Goal: Information Seeking & Learning: Check status

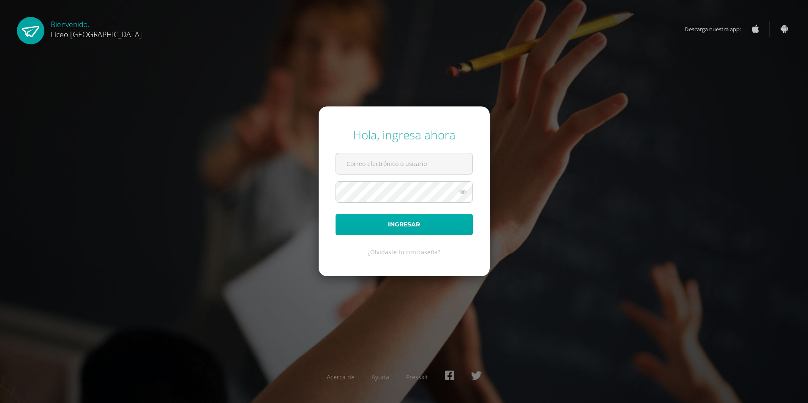
type input "[EMAIL_ADDRESS][DOMAIN_NAME]"
click at [397, 220] on button "Ingresar" at bounding box center [404, 225] width 137 height 22
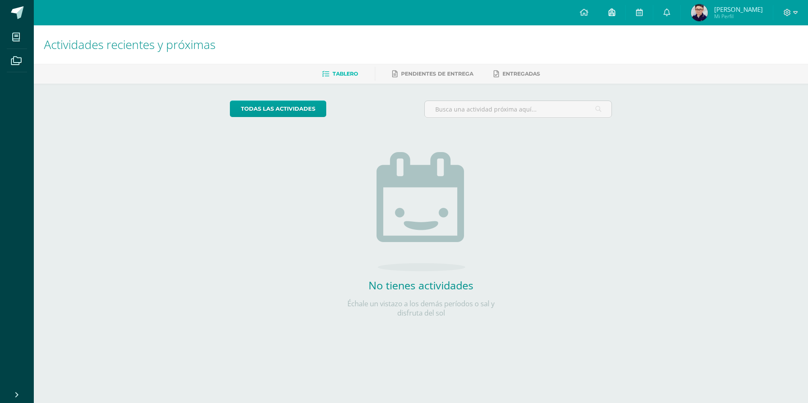
click at [616, 12] on icon at bounding box center [612, 12] width 7 height 8
click at [653, 12] on link at bounding box center [639, 12] width 27 height 25
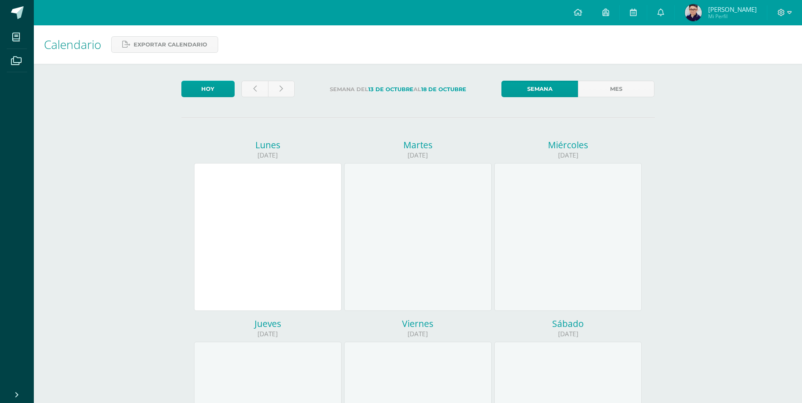
click at [727, 16] on span "Mi Perfil" at bounding box center [732, 16] width 49 height 7
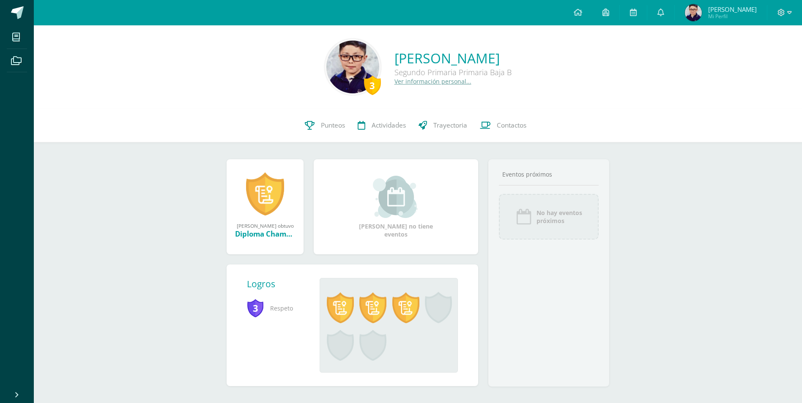
click at [265, 211] on link at bounding box center [265, 194] width 38 height 44
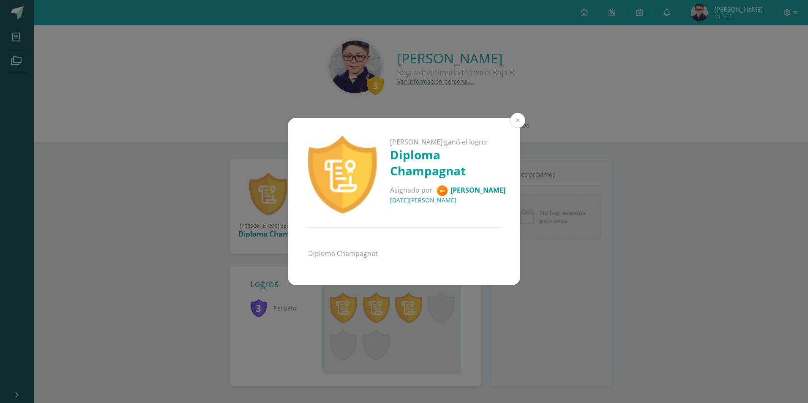
click at [516, 120] on button at bounding box center [517, 120] width 15 height 15
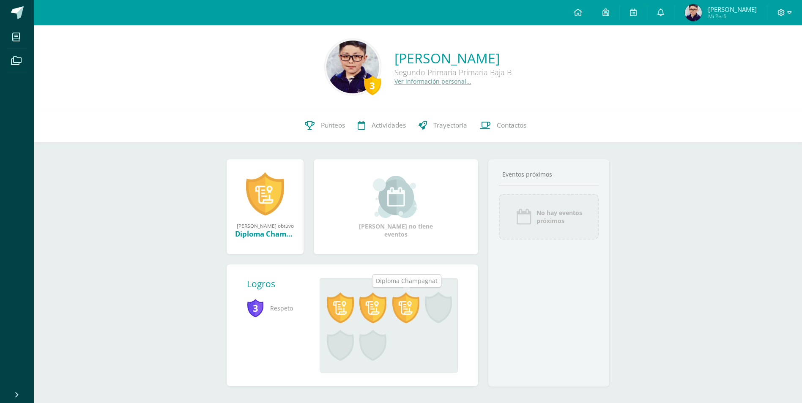
click at [402, 313] on span at bounding box center [405, 307] width 27 height 31
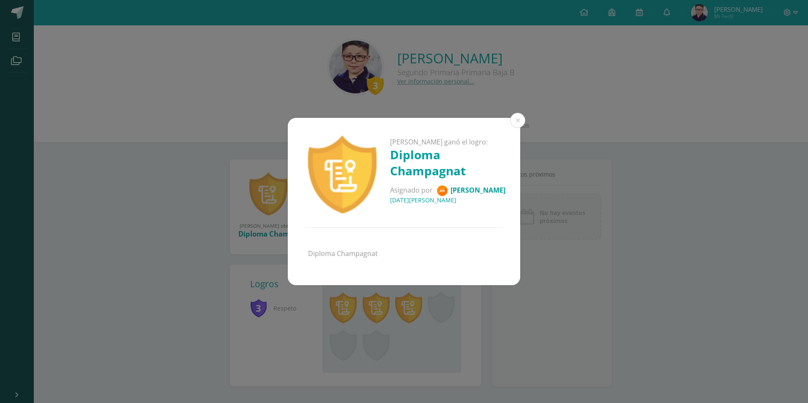
click at [376, 315] on div "Sergio André ganó el logro: Diploma Champagnat Asignado por Andrea 02 de Abril …" at bounding box center [404, 201] width 808 height 403
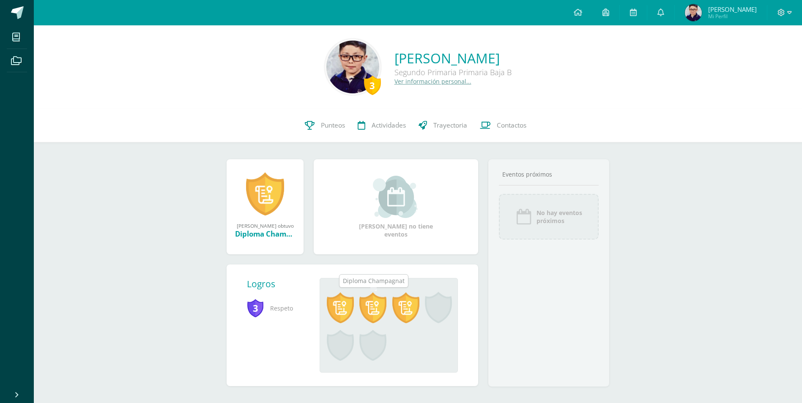
click at [370, 316] on span at bounding box center [372, 307] width 27 height 31
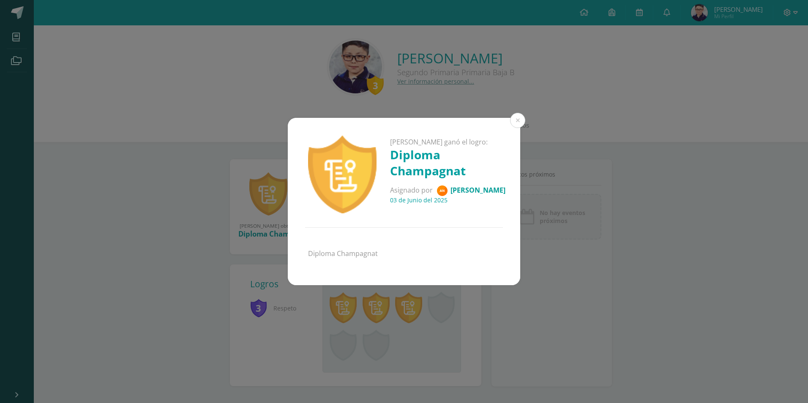
click at [338, 309] on div "Sergio André ganó el logro: Diploma Champagnat Asignado por Andrea 03 de Junio …" at bounding box center [404, 201] width 808 height 403
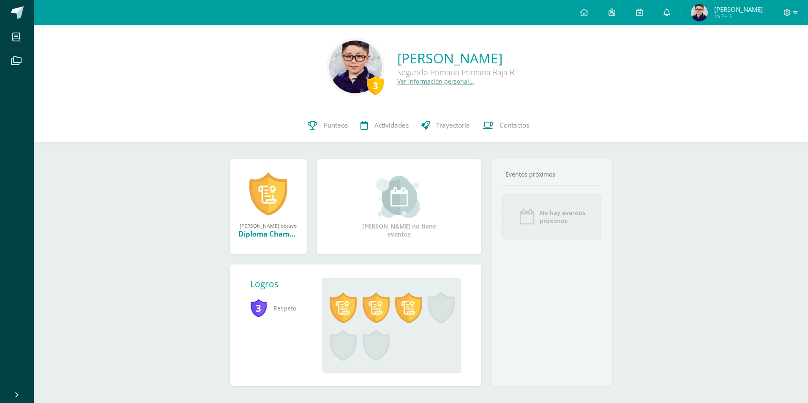
click at [338, 309] on div "Sergio André ganó el logro: Diploma Champagnat Asignado por Andrea 03 de Junio …" at bounding box center [404, 201] width 808 height 403
click at [337, 309] on span at bounding box center [340, 307] width 27 height 31
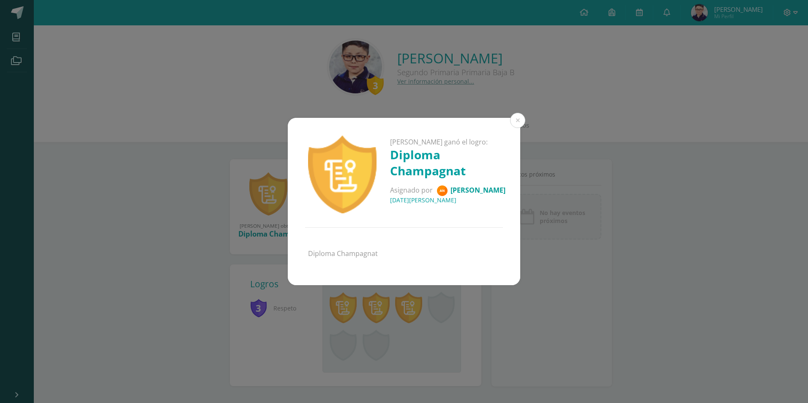
click at [117, 248] on div "Sergio André ganó el logro: Diploma Champagnat Asignado por Andrea 21 de Agosto…" at bounding box center [404, 201] width 802 height 167
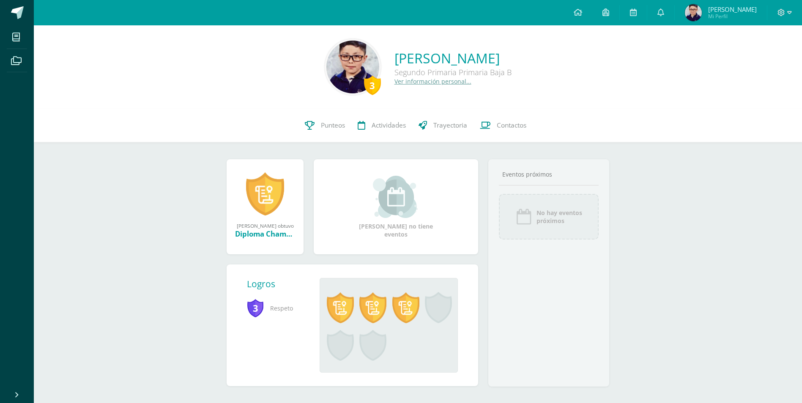
click at [394, 84] on link "Ver información personal..." at bounding box center [432, 81] width 77 height 8
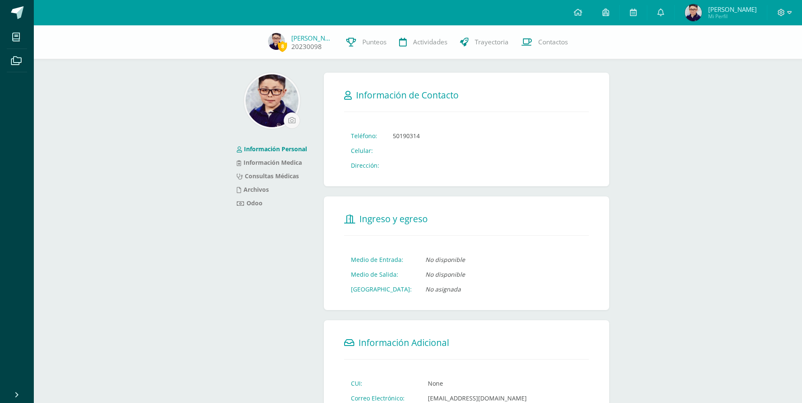
click at [305, 47] on link "20230098" at bounding box center [306, 46] width 30 height 9
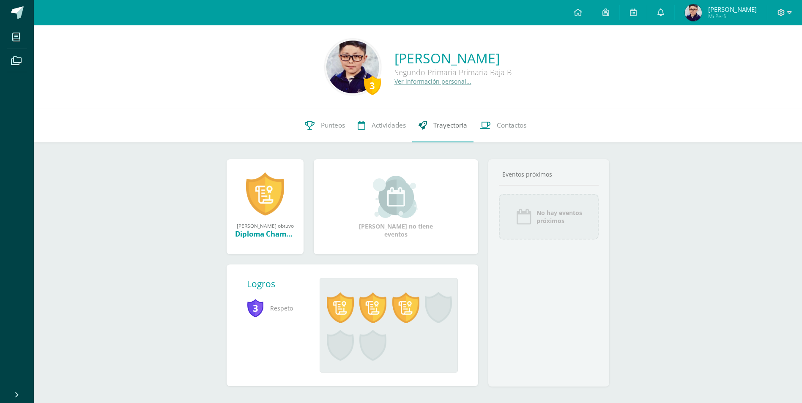
click at [433, 127] on span "Trayectoria" at bounding box center [450, 125] width 34 height 9
click at [409, 313] on span at bounding box center [405, 307] width 27 height 31
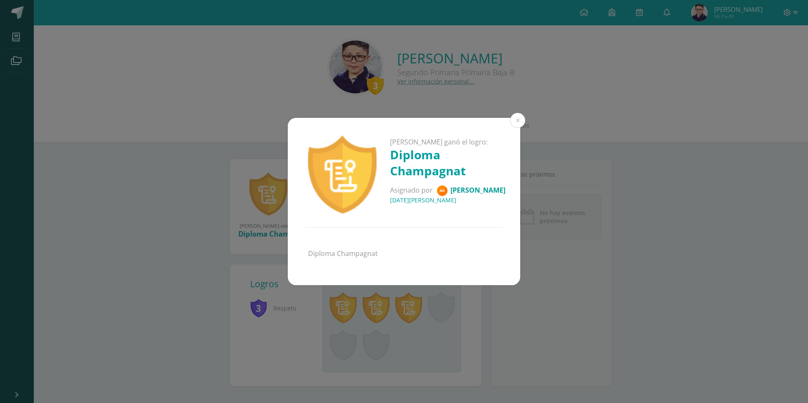
click at [382, 313] on div "Sergio André ganó el logro: Diploma Champagnat Asignado por Andrea 02 de Abril …" at bounding box center [404, 201] width 808 height 403
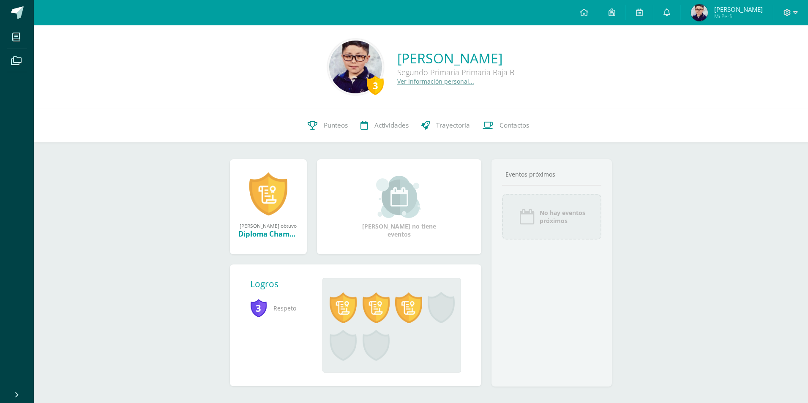
click at [381, 313] on div "Sergio André ganó el logro: Diploma Champagnat Asignado por Andrea 02 de Abril …" at bounding box center [404, 201] width 808 height 403
click at [380, 312] on span at bounding box center [372, 307] width 27 height 31
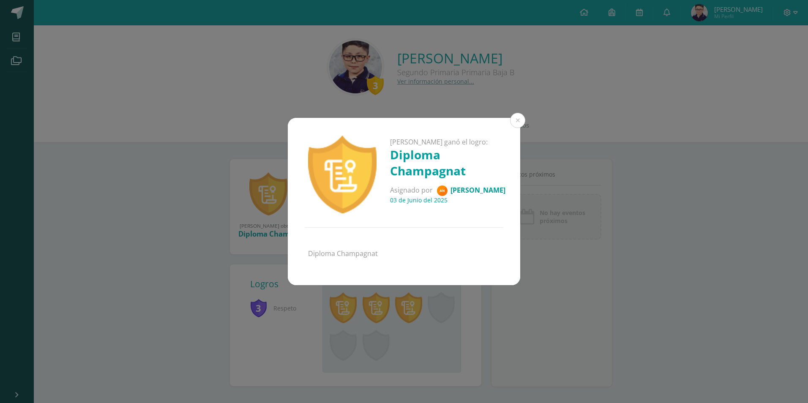
click at [344, 306] on div "Sergio André ganó el logro: Diploma Champagnat Asignado por Andrea 03 de Junio …" at bounding box center [404, 201] width 808 height 403
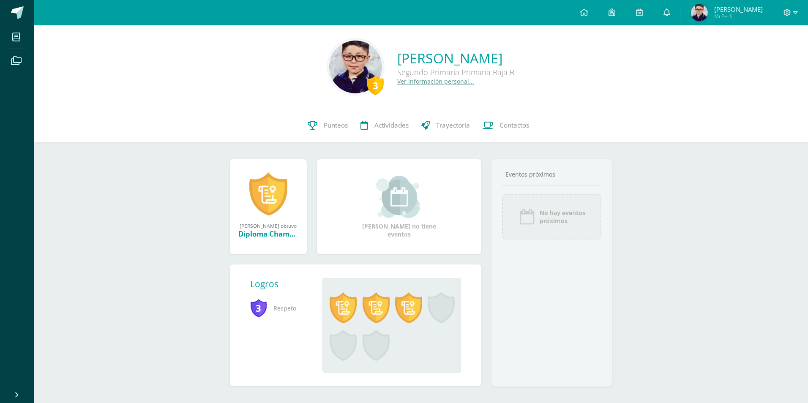
click at [343, 306] on div "Sergio André ganó el logro: Diploma Champagnat Asignado por Andrea 03 de Junio …" at bounding box center [404, 201] width 808 height 403
click at [342, 310] on span at bounding box center [340, 307] width 27 height 31
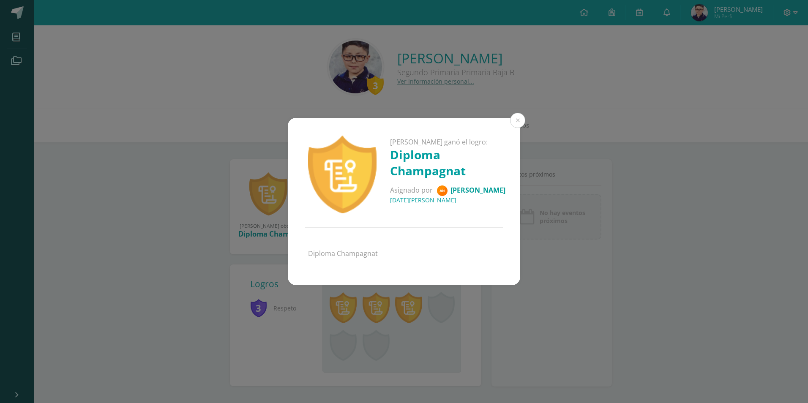
click at [416, 328] on div "Sergio André ganó el logro: Diploma Champagnat Asignado por Andrea 21 de Agosto…" at bounding box center [404, 201] width 808 height 403
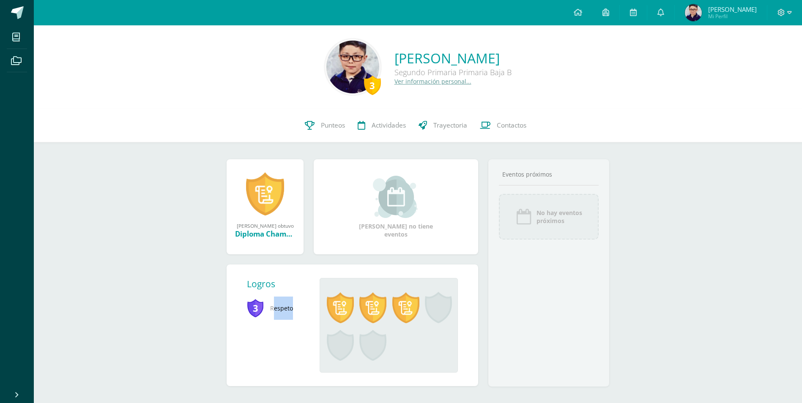
drag, startPoint x: 272, startPoint y: 307, endPoint x: 299, endPoint y: 307, distance: 26.6
click at [299, 307] on span "Respeto" at bounding box center [276, 308] width 59 height 23
drag, startPoint x: 272, startPoint y: 299, endPoint x: 289, endPoint y: 300, distance: 17.0
click at [288, 300] on span "Respeto" at bounding box center [276, 308] width 59 height 23
click at [318, 129] on link "Punteos" at bounding box center [325, 126] width 53 height 34
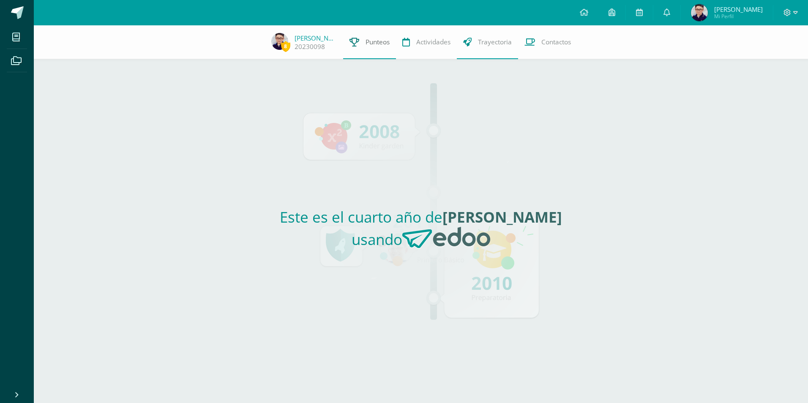
click at [364, 41] on link "Punteos" at bounding box center [369, 42] width 53 height 34
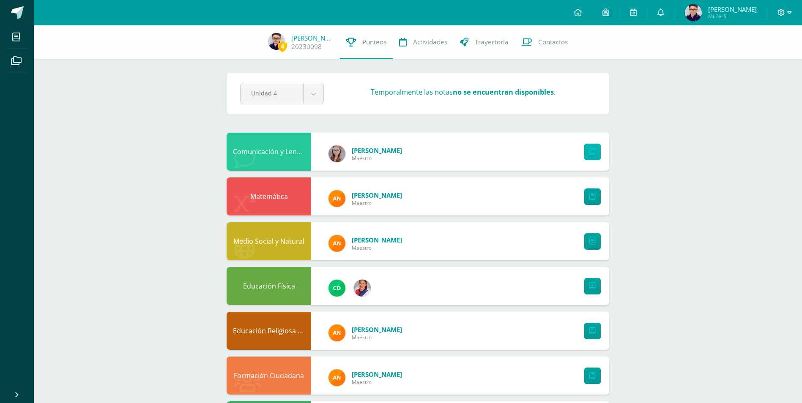
click at [600, 149] on link at bounding box center [592, 152] width 16 height 16
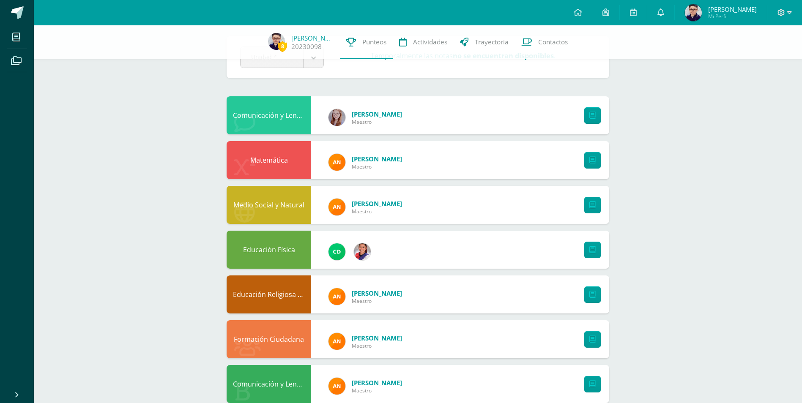
scroll to position [98, 0]
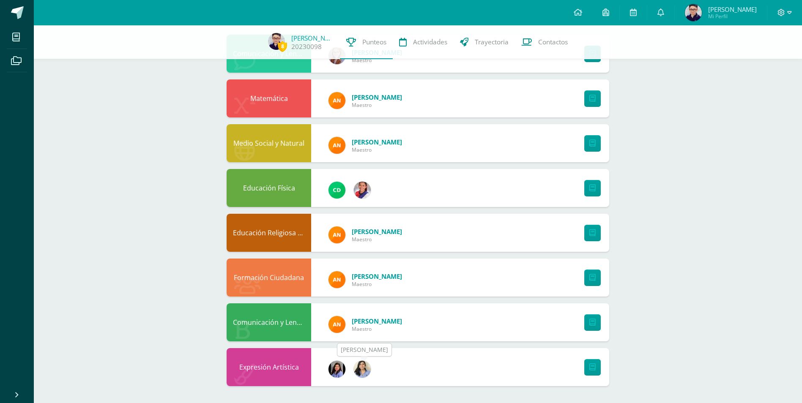
click at [359, 370] on img at bounding box center [362, 369] width 17 height 17
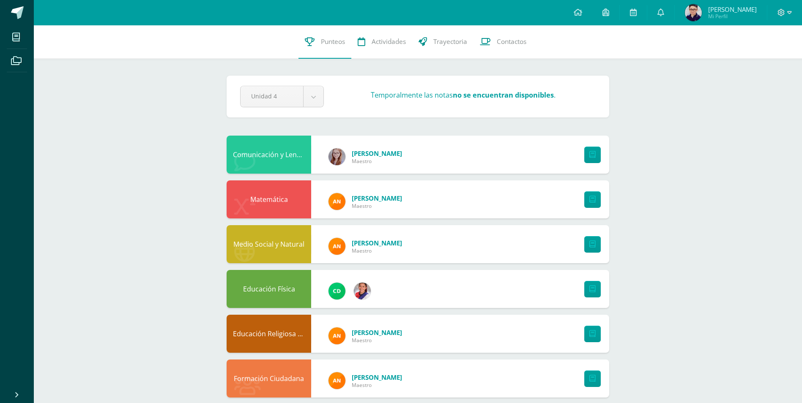
scroll to position [0, 0]
click at [336, 203] on img at bounding box center [337, 202] width 17 height 17
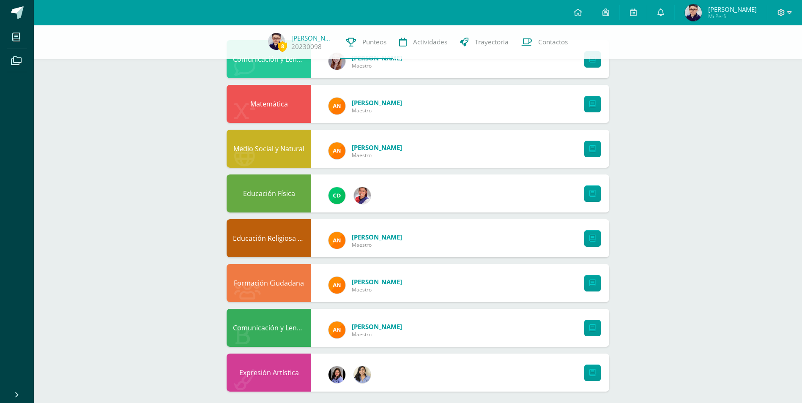
scroll to position [98, 0]
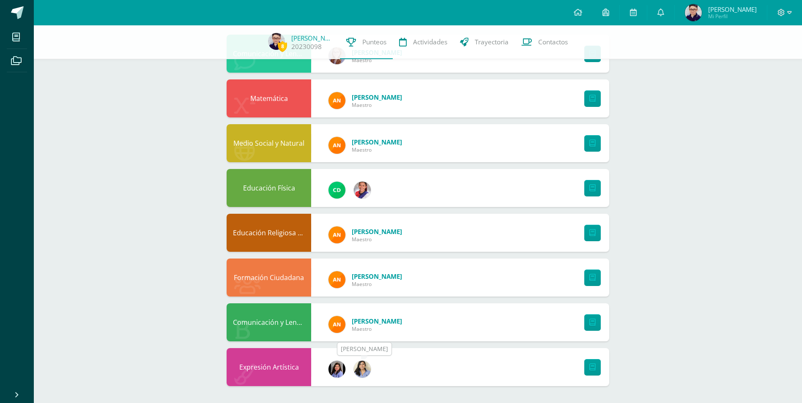
click at [361, 374] on img at bounding box center [362, 369] width 17 height 17
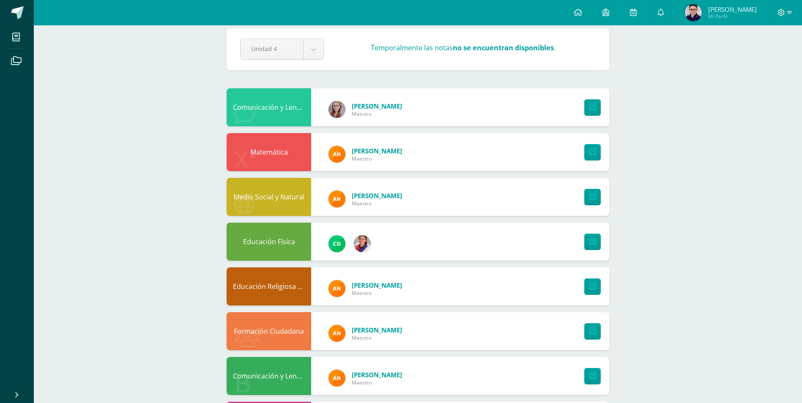
scroll to position [0, 0]
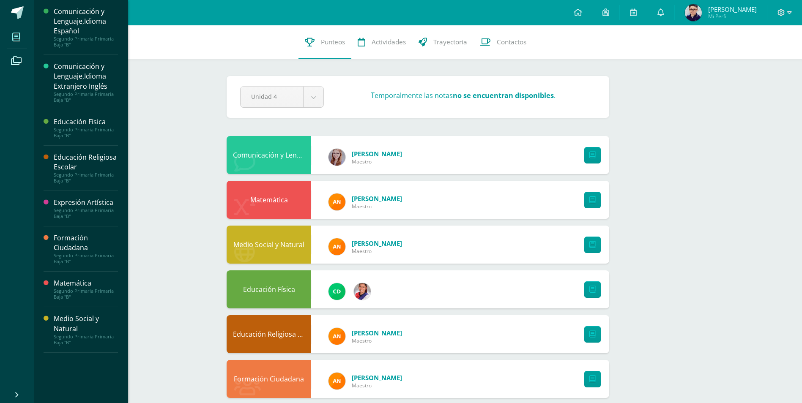
click at [14, 26] on link "Mis cursos" at bounding box center [17, 37] width 20 height 24
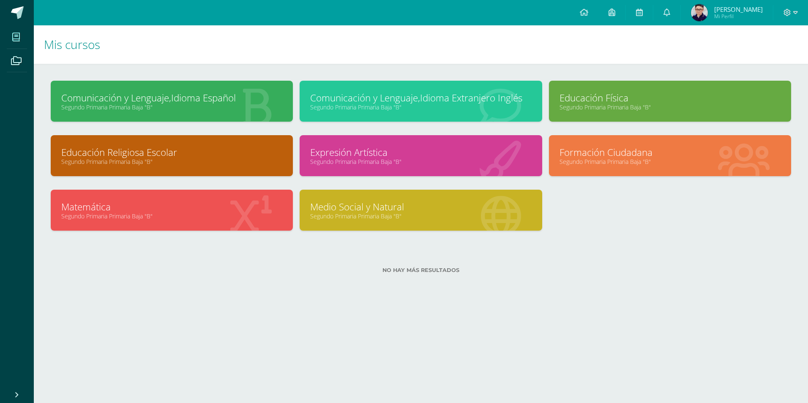
click at [70, 12] on div "Configuración Cerrar sesión [PERSON_NAME] Mi Perfil Avisos 21 avisos sin leer A…" at bounding box center [421, 12] width 775 height 25
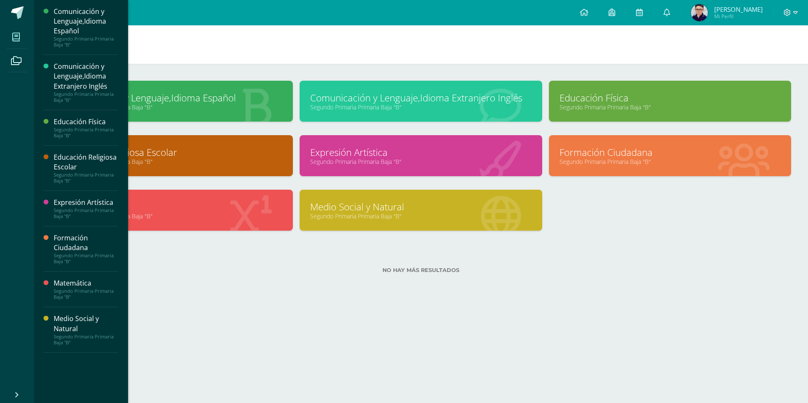
click at [62, 22] on div "Comunicación y Lenguaje,Idioma Español" at bounding box center [86, 21] width 64 height 29
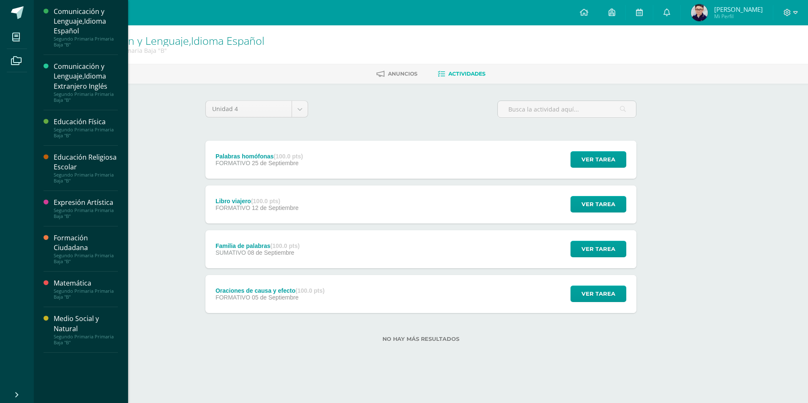
click at [74, 128] on div "Segundo Primaria Primaria Baja "B"" at bounding box center [86, 133] width 64 height 12
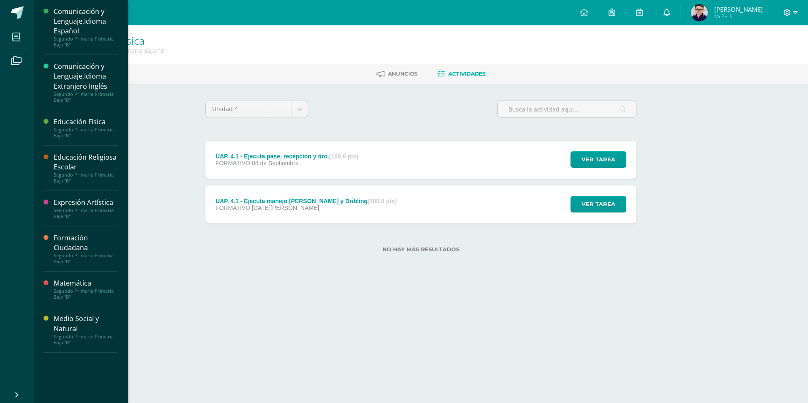
click at [20, 39] on icon at bounding box center [16, 37] width 8 height 8
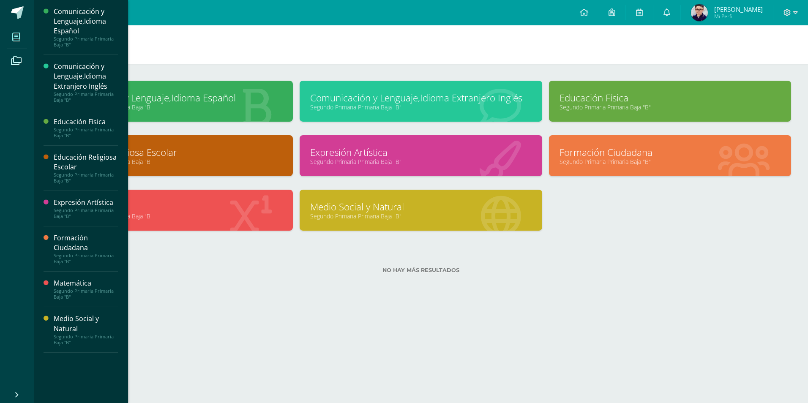
click at [14, 36] on icon at bounding box center [16, 37] width 8 height 8
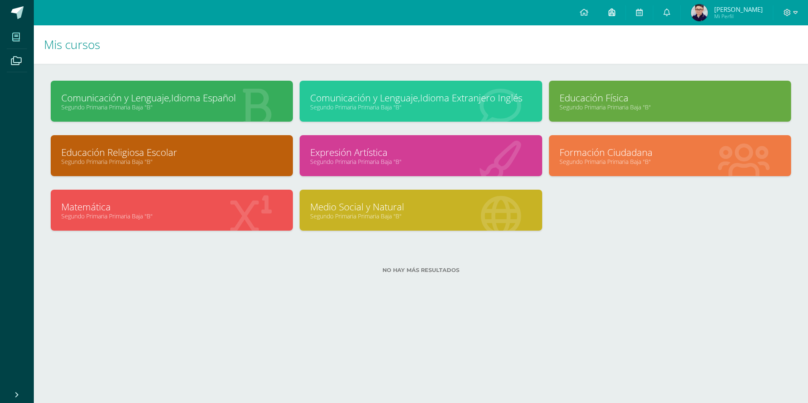
click at [616, 10] on icon at bounding box center [612, 12] width 7 height 8
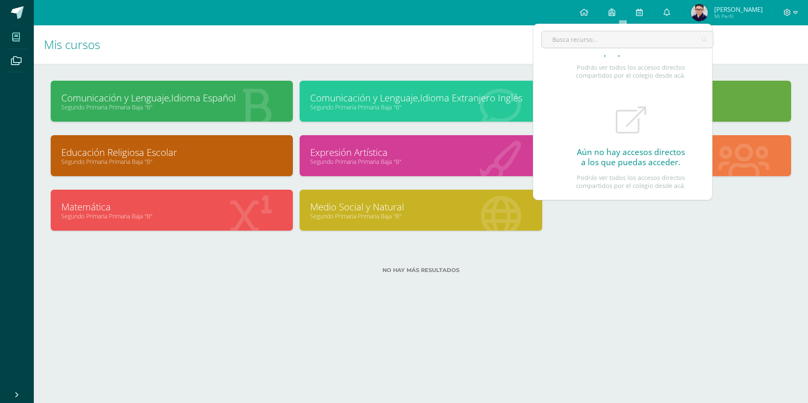
scroll to position [88, 0]
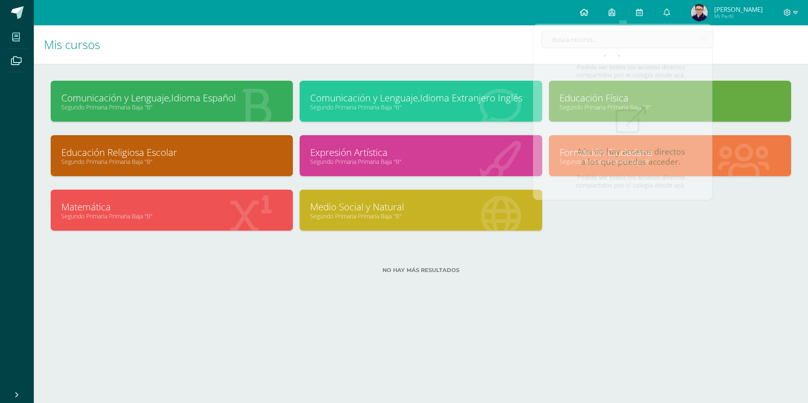
click at [589, 12] on icon at bounding box center [584, 12] width 8 height 8
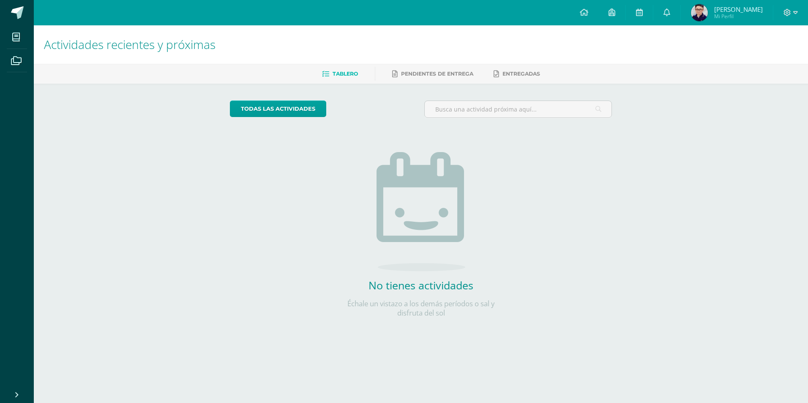
click at [708, 13] on img at bounding box center [699, 12] width 17 height 17
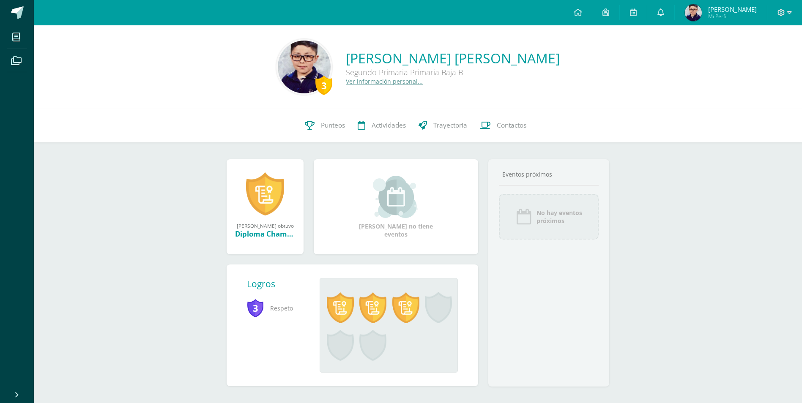
click at [405, 80] on link "Ver información personal..." at bounding box center [384, 81] width 77 height 8
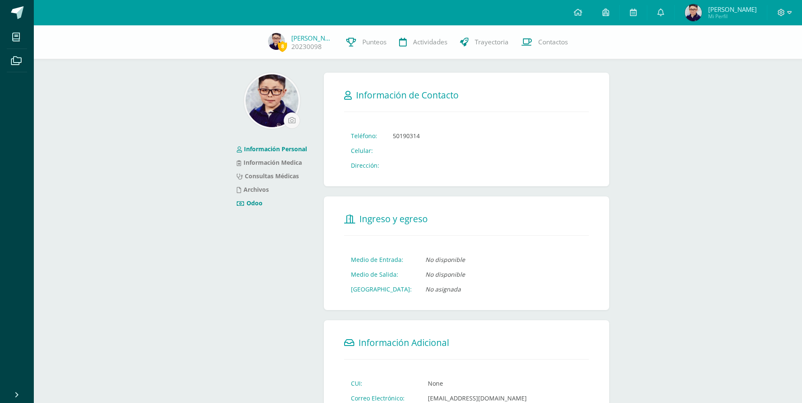
click at [249, 205] on link "Odoo" at bounding box center [250, 203] width 26 height 8
